Goal: Use online tool/utility: Utilize a website feature to perform a specific function

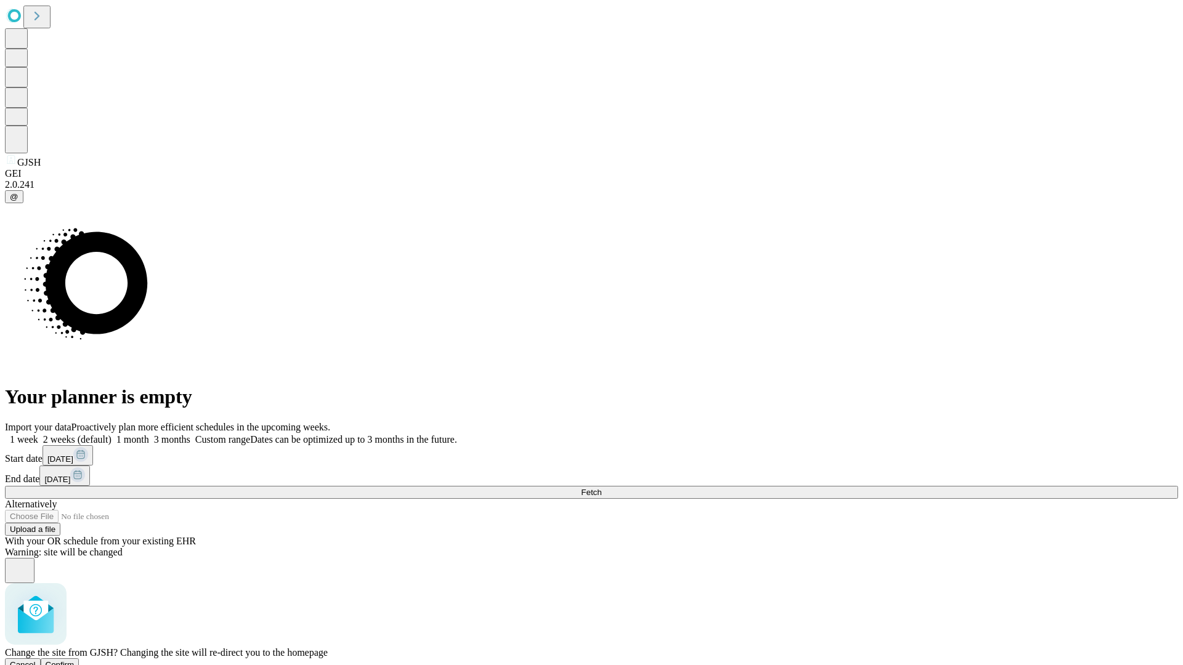
click at [75, 661] on span "Confirm" at bounding box center [60, 665] width 29 height 9
click at [38, 434] on label "1 week" at bounding box center [21, 439] width 33 height 10
click at [601, 488] on span "Fetch" at bounding box center [591, 492] width 20 height 9
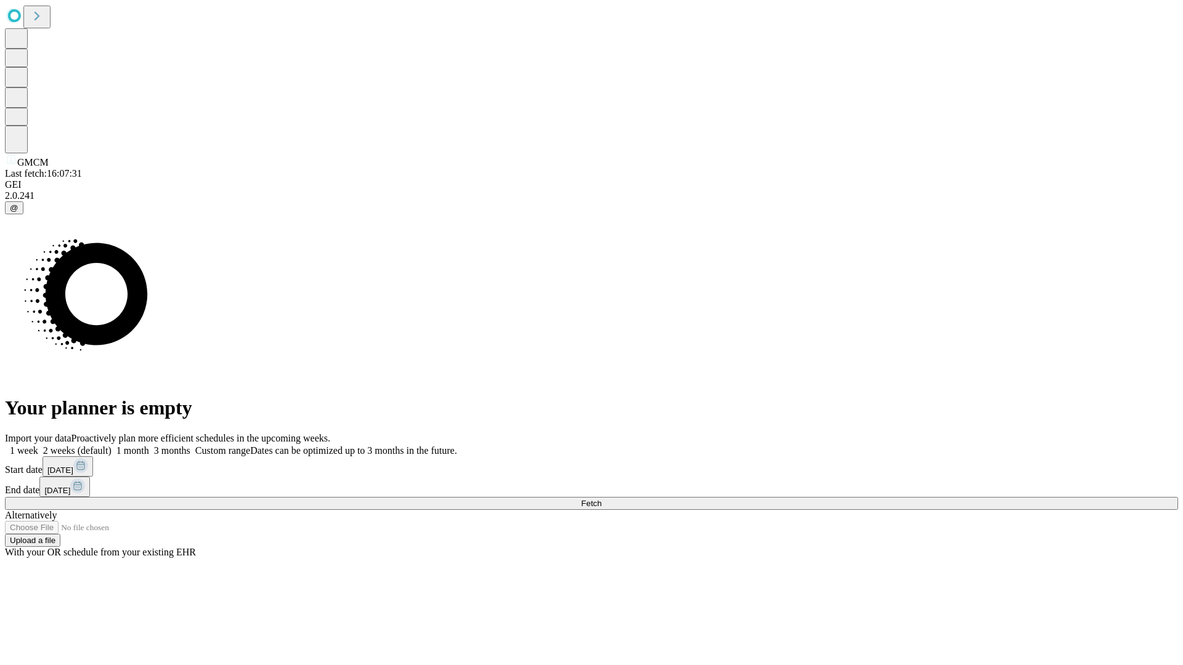
click at [601, 499] on span "Fetch" at bounding box center [591, 503] width 20 height 9
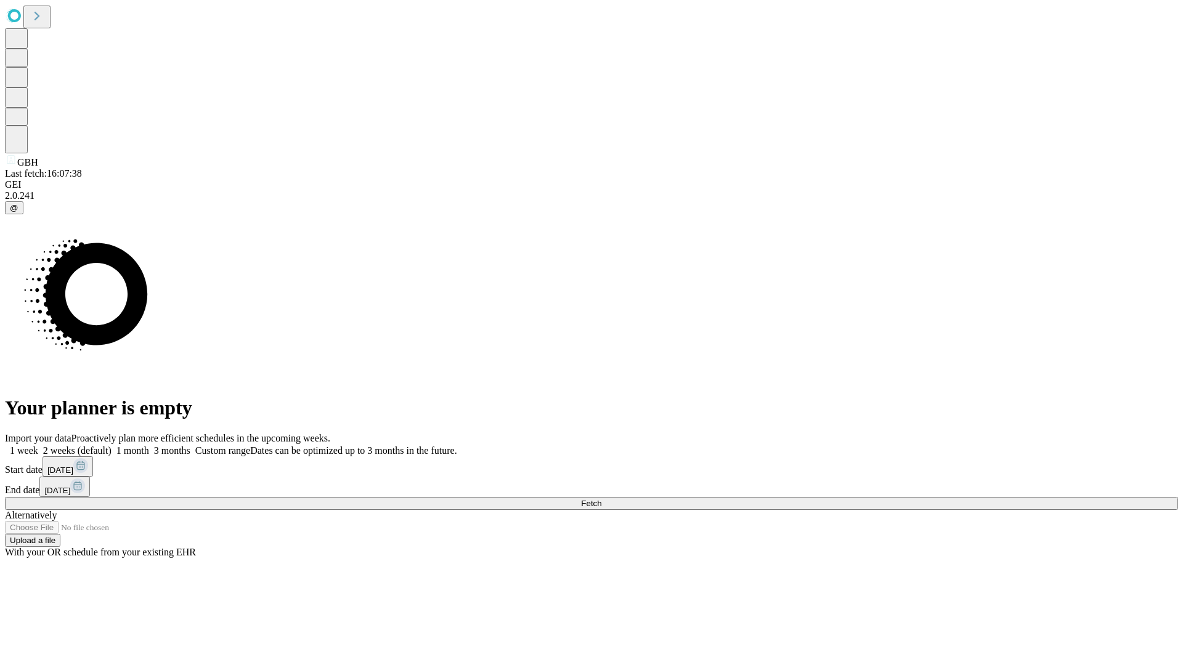
click at [601, 499] on span "Fetch" at bounding box center [591, 503] width 20 height 9
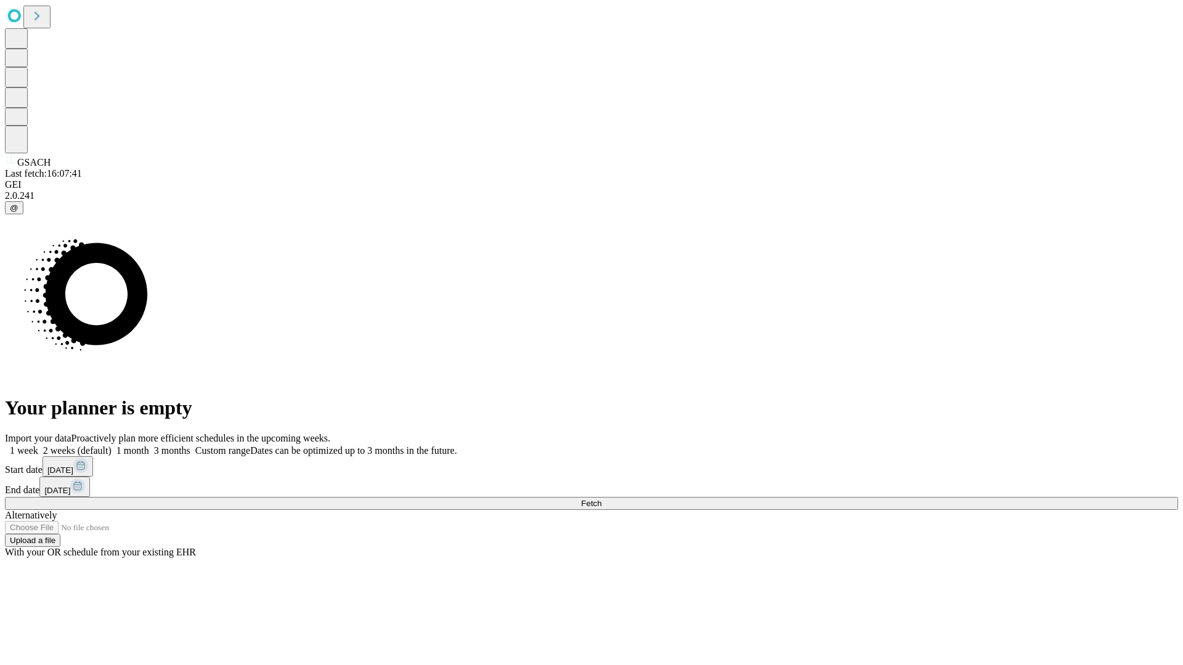
click at [38, 445] on label "1 week" at bounding box center [21, 450] width 33 height 10
click at [601, 499] on span "Fetch" at bounding box center [591, 503] width 20 height 9
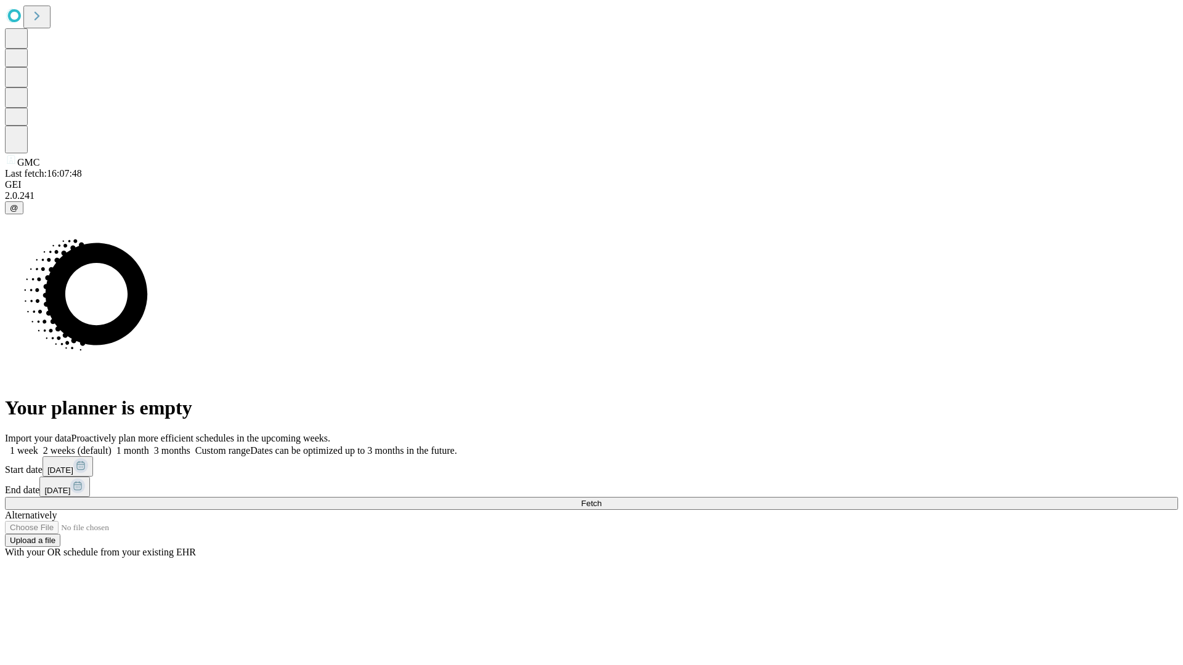
click at [38, 445] on label "1 week" at bounding box center [21, 450] width 33 height 10
click at [601, 499] on span "Fetch" at bounding box center [591, 503] width 20 height 9
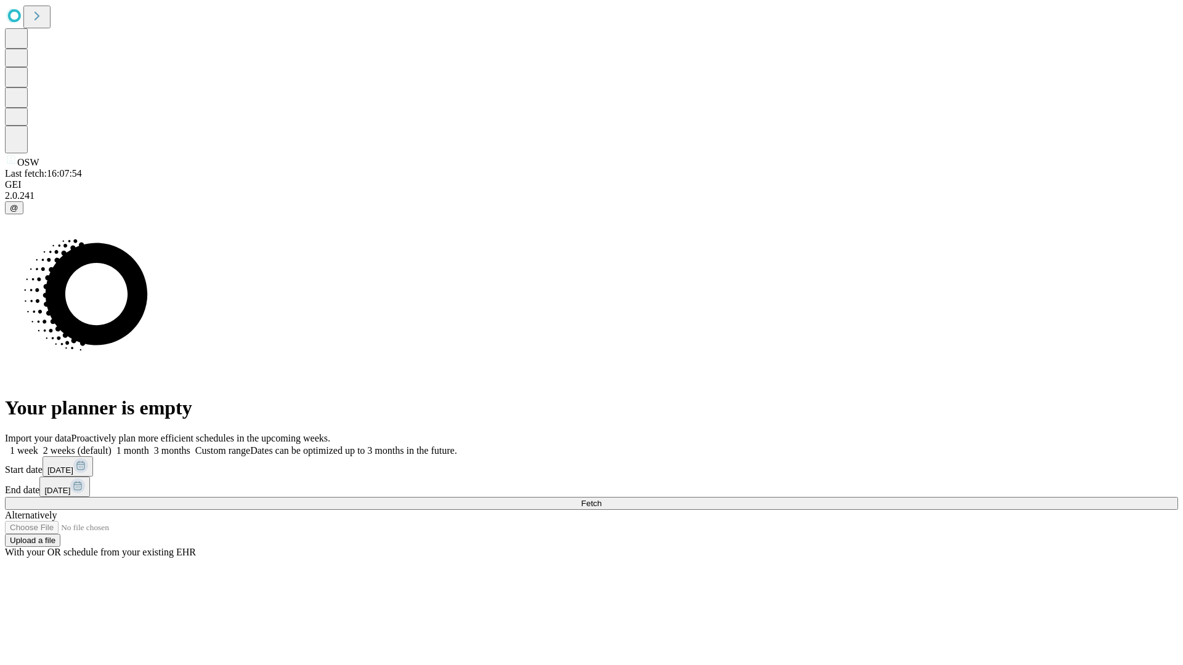
click at [38, 445] on label "1 week" at bounding box center [21, 450] width 33 height 10
click at [601, 499] on span "Fetch" at bounding box center [591, 503] width 20 height 9
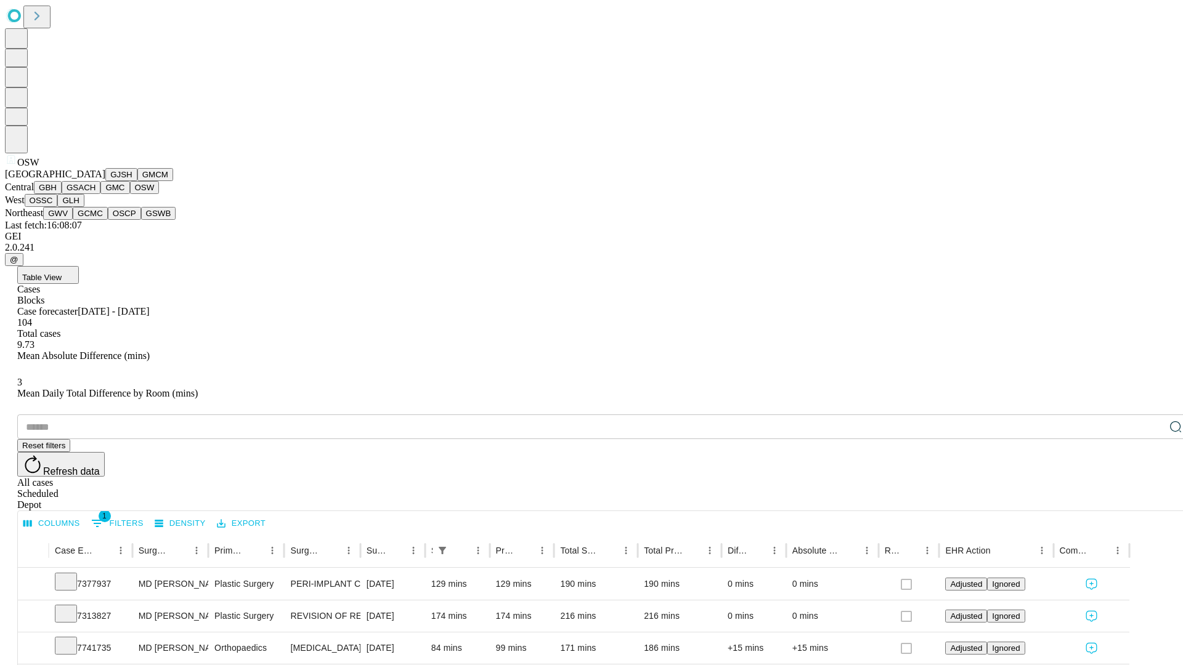
click at [58, 207] on button "OSSC" at bounding box center [41, 200] width 33 height 13
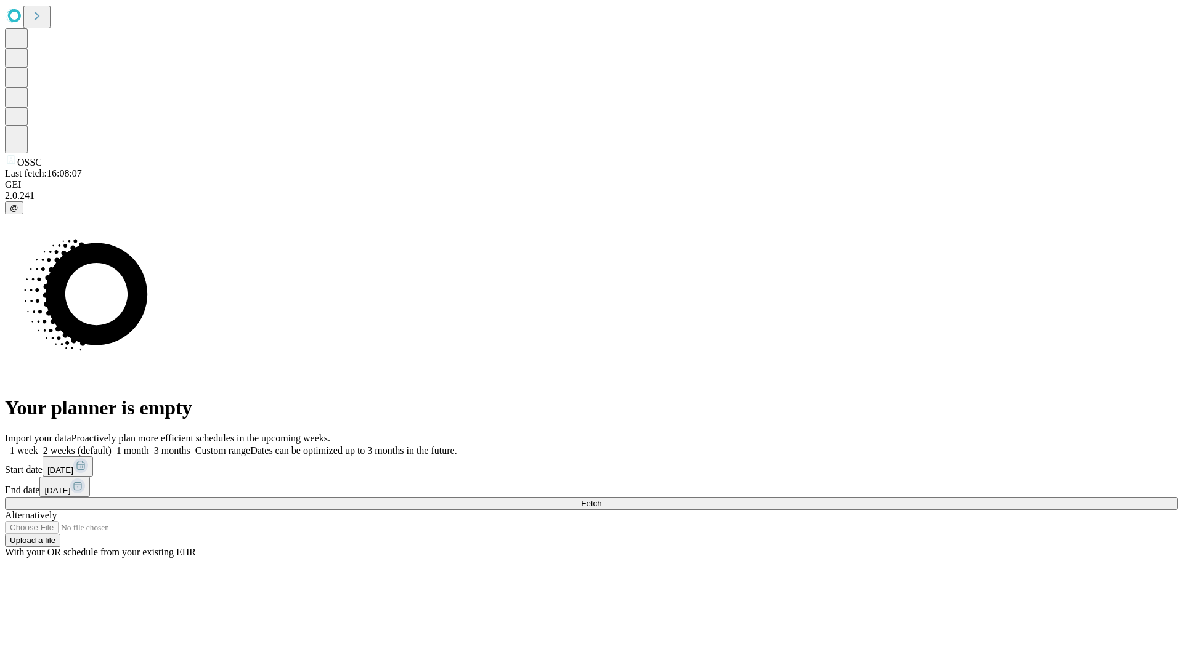
click at [38, 445] on label "1 week" at bounding box center [21, 450] width 33 height 10
click at [601, 499] on span "Fetch" at bounding box center [591, 503] width 20 height 9
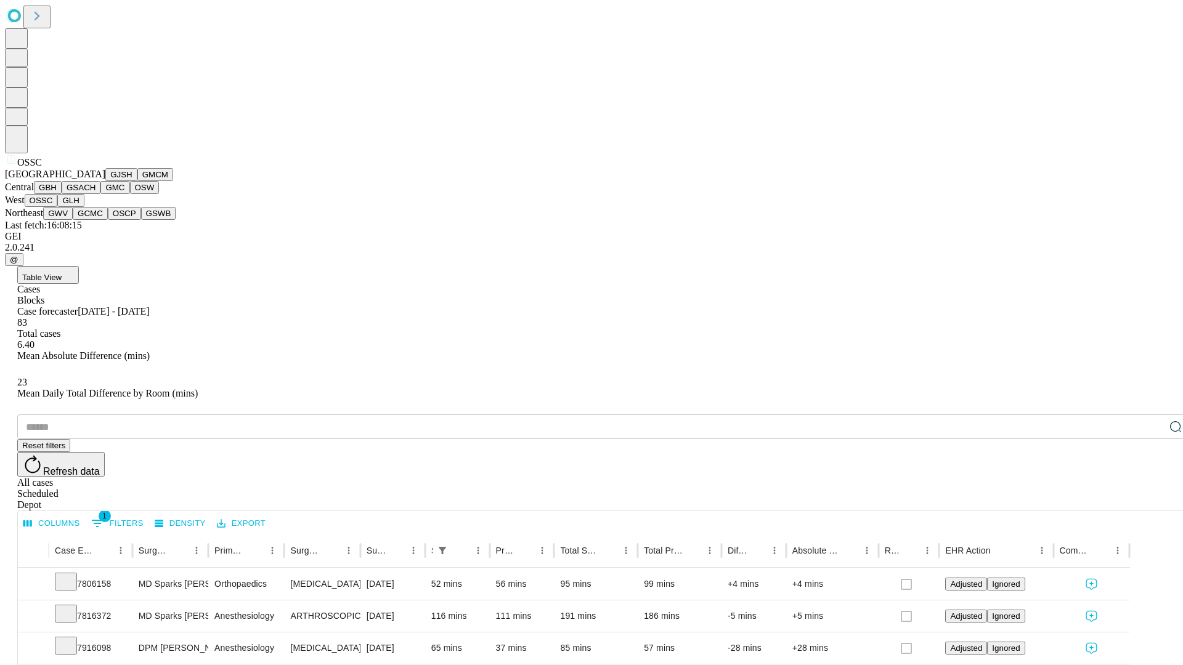
click at [84, 207] on button "GLH" at bounding box center [70, 200] width 26 height 13
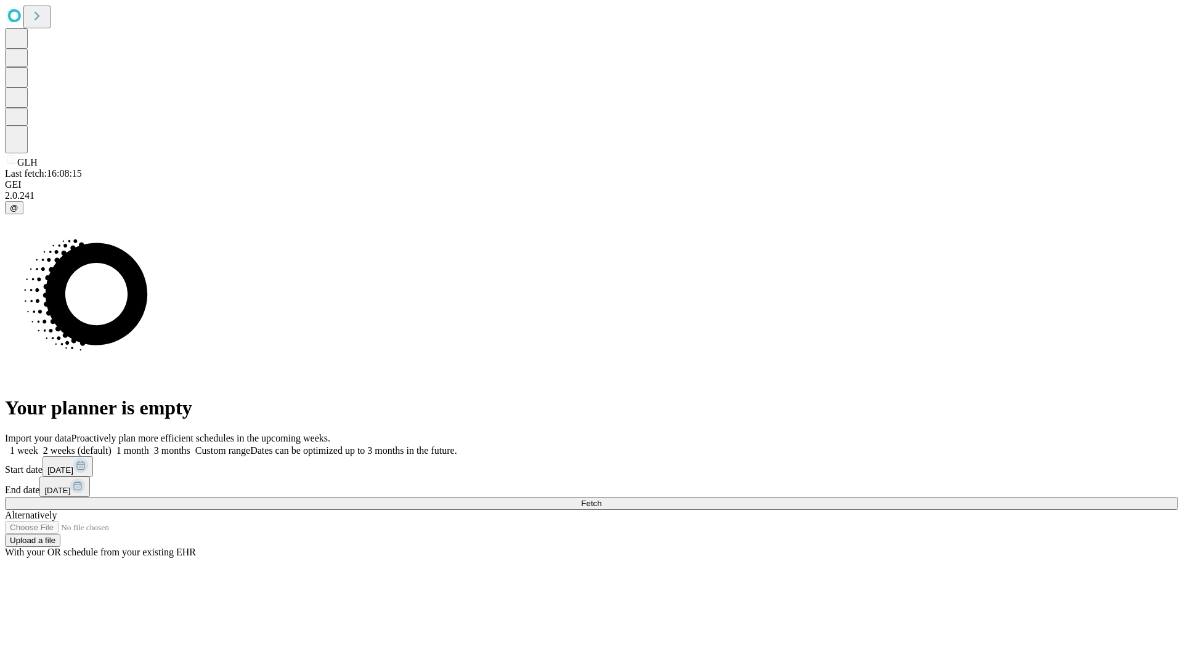
click at [601, 499] on span "Fetch" at bounding box center [591, 503] width 20 height 9
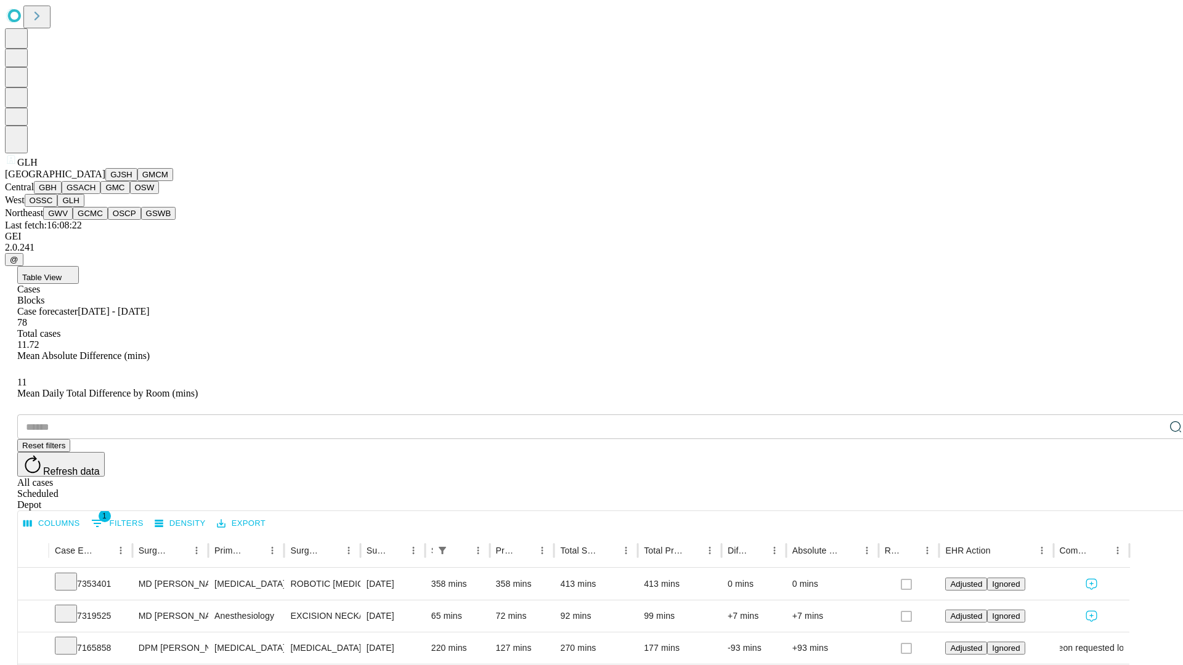
click at [73, 220] on button "GWV" at bounding box center [58, 213] width 30 height 13
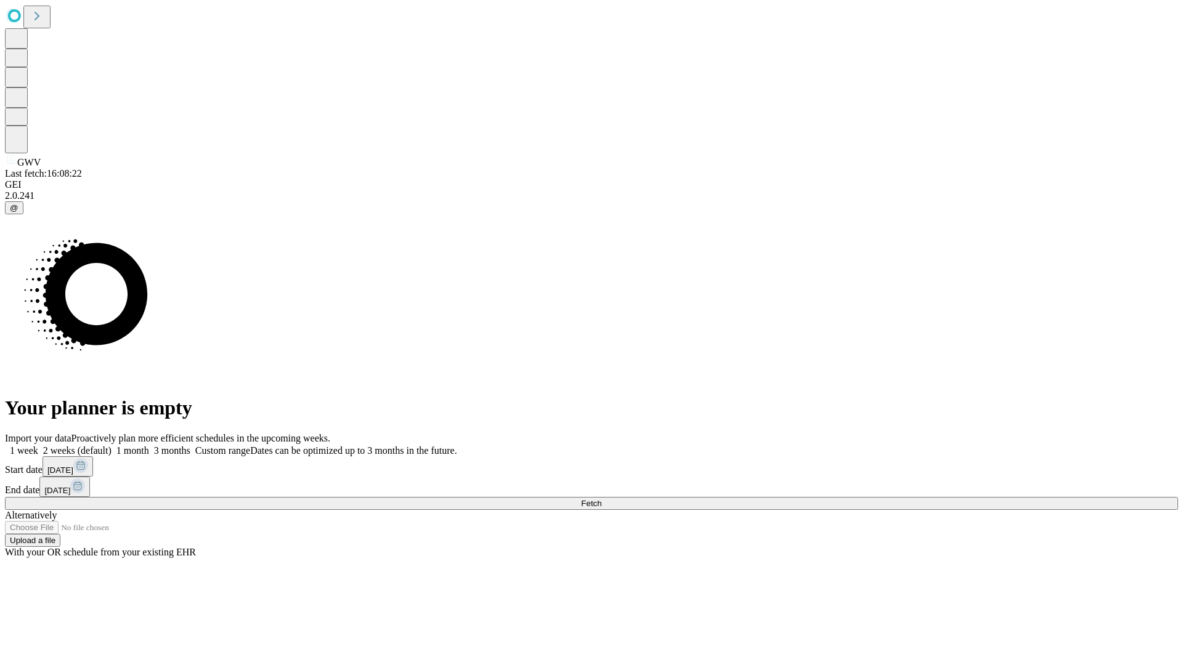
click at [38, 445] on label "1 week" at bounding box center [21, 450] width 33 height 10
click at [601, 499] on span "Fetch" at bounding box center [591, 503] width 20 height 9
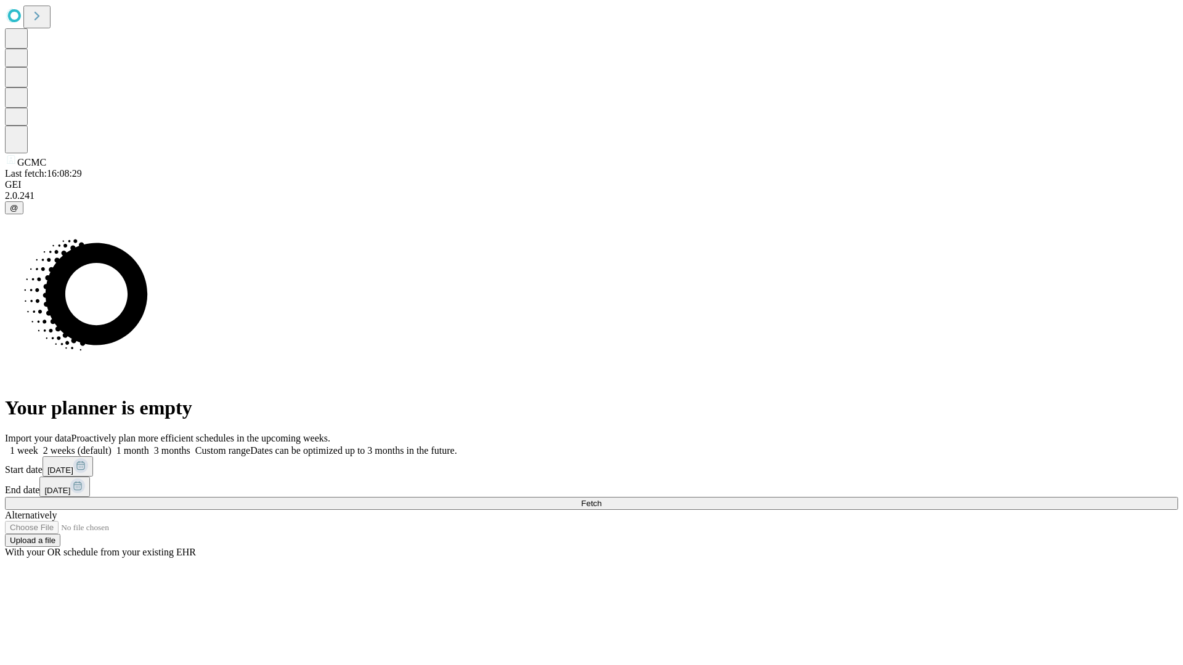
click at [38, 445] on label "1 week" at bounding box center [21, 450] width 33 height 10
click at [601, 499] on span "Fetch" at bounding box center [591, 503] width 20 height 9
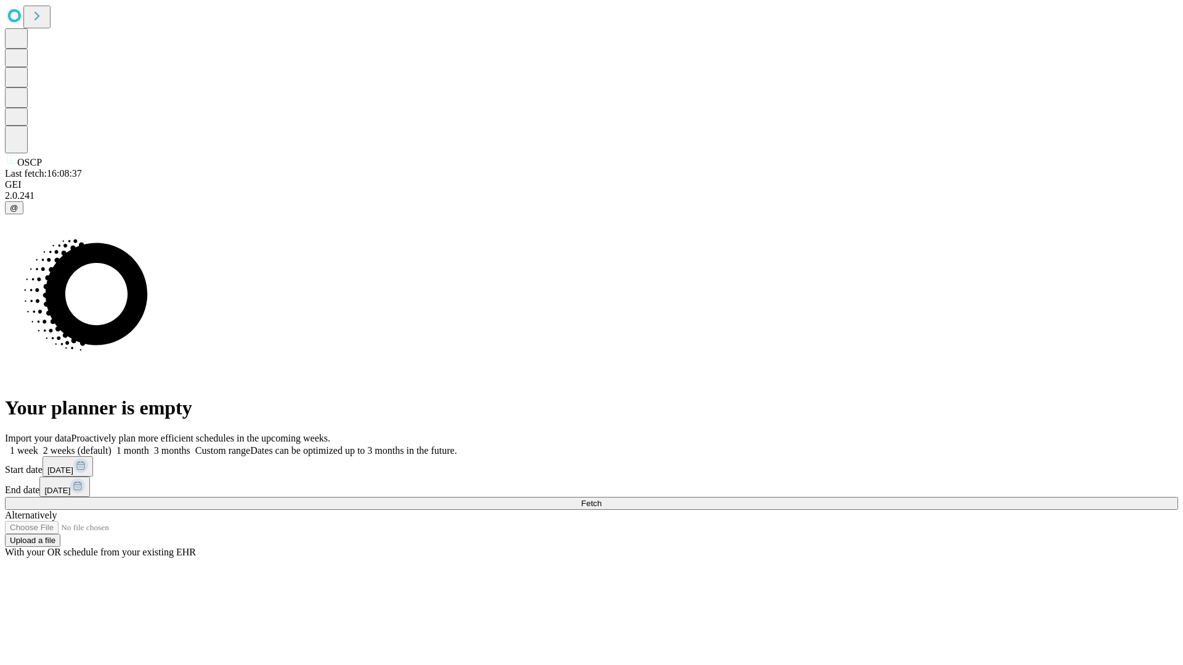
click at [38, 445] on label "1 week" at bounding box center [21, 450] width 33 height 10
click at [601, 499] on span "Fetch" at bounding box center [591, 503] width 20 height 9
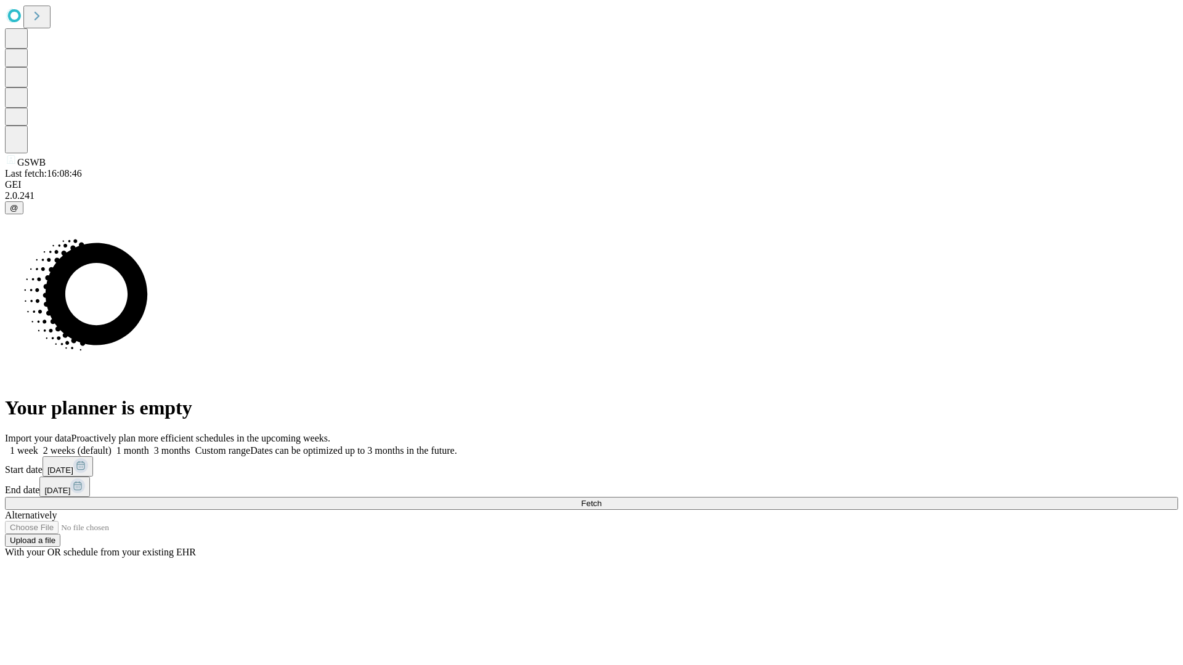
click at [38, 445] on label "1 week" at bounding box center [21, 450] width 33 height 10
click at [601, 499] on span "Fetch" at bounding box center [591, 503] width 20 height 9
